Goal: Check status

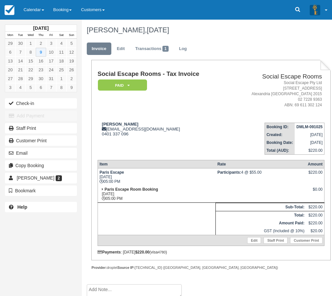
click at [127, 111] on td "Social Escape Rooms - Tax Invoice Paid   Pending Reserved Deposit Blocked for C…" at bounding box center [162, 94] width 130 height 46
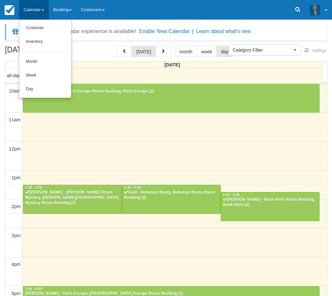
select select
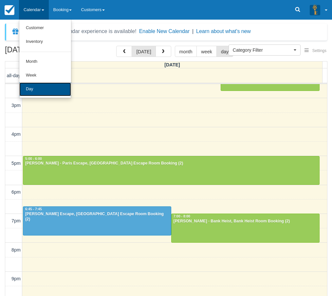
click at [44, 92] on link "Day" at bounding box center [45, 89] width 52 height 14
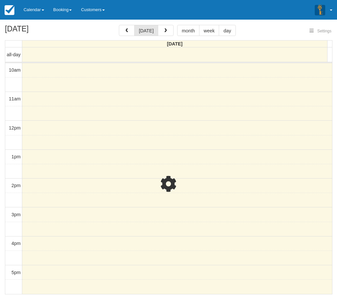
select select
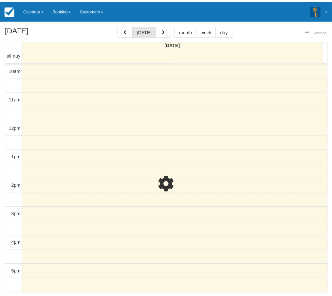
scroll to position [130, 0]
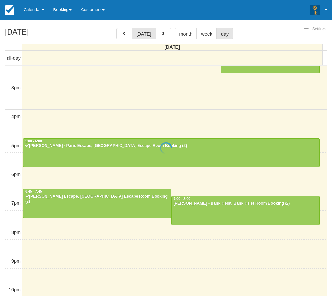
select select
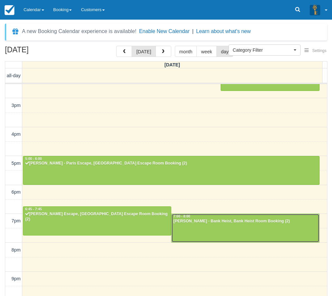
click at [200, 222] on div "Eunice Yan - Bank Heist, Bank Heist Room Booking (2)" at bounding box center [245, 221] width 144 height 5
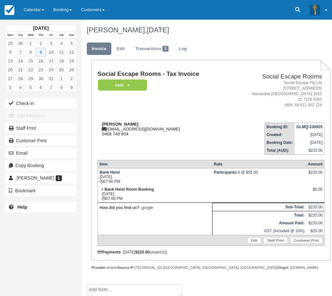
click at [111, 123] on strong "[PERSON_NAME]" at bounding box center [120, 124] width 37 height 5
drag, startPoint x: 111, startPoint y: 123, endPoint x: 120, endPoint y: 122, distance: 9.2
click at [120, 122] on strong "[PERSON_NAME]" at bounding box center [120, 124] width 37 height 5
copy strong "[PERSON_NAME]"
